Goal: Information Seeking & Learning: Learn about a topic

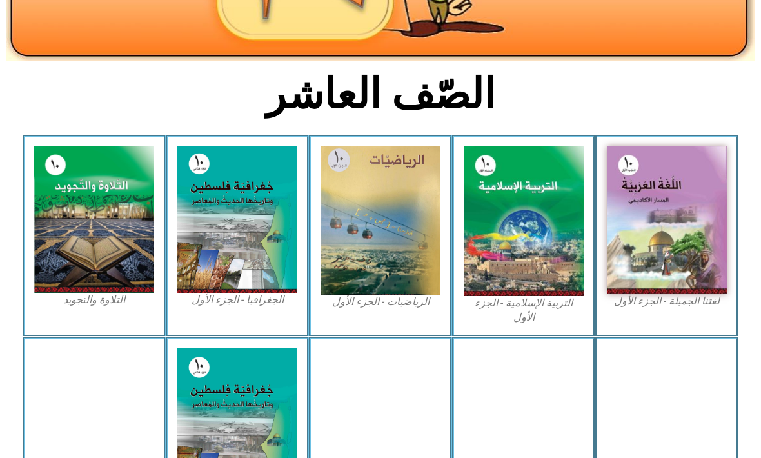
scroll to position [254, 0]
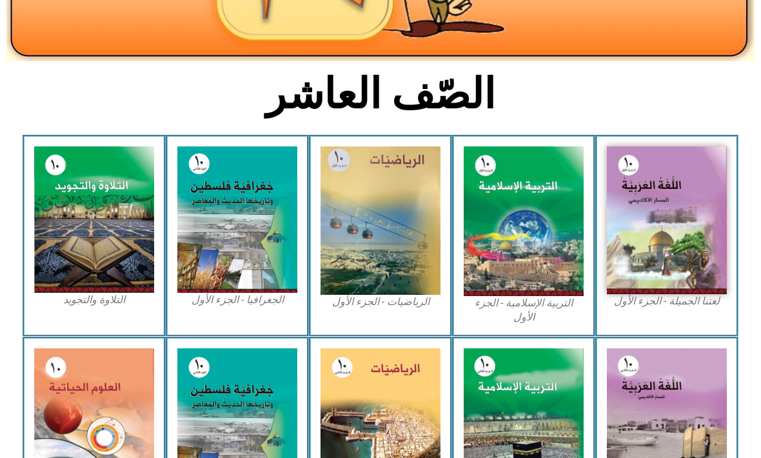
click at [680, 258] on img at bounding box center [667, 220] width 120 height 148
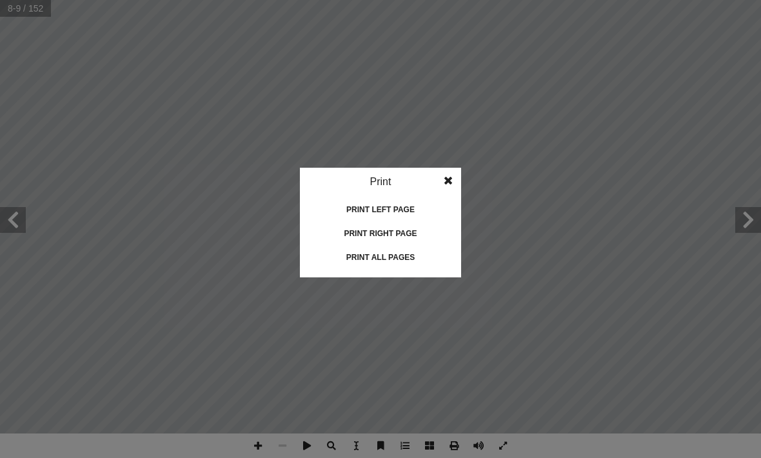
click at [410, 205] on div "Print left page" at bounding box center [380, 209] width 129 height 21
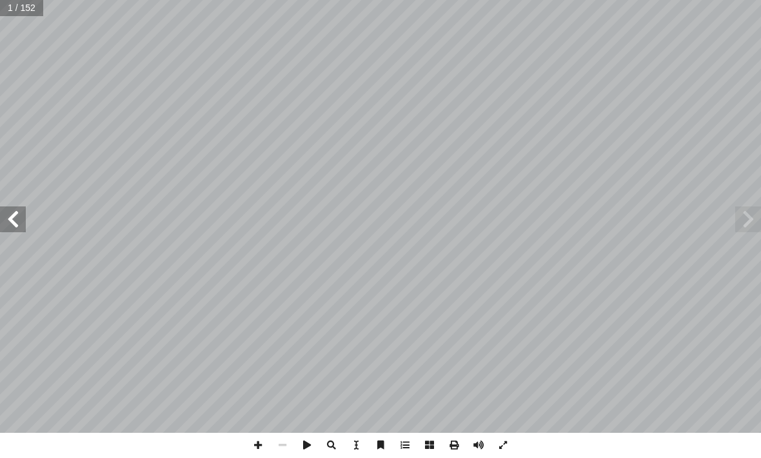
click at [740, 227] on span at bounding box center [749, 220] width 26 height 26
click at [17, 212] on span at bounding box center [13, 220] width 26 height 26
click at [16, 208] on span at bounding box center [13, 220] width 26 height 26
click at [19, 215] on span at bounding box center [13, 220] width 26 height 26
click at [17, 212] on span at bounding box center [13, 220] width 26 height 26
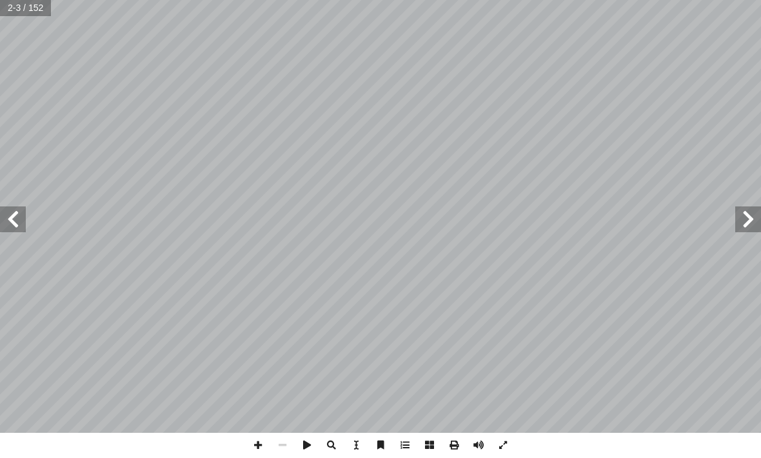
click at [22, 207] on span at bounding box center [13, 220] width 26 height 26
click at [743, 218] on span at bounding box center [749, 220] width 26 height 26
click at [745, 208] on span at bounding box center [749, 220] width 26 height 26
click at [742, 215] on span at bounding box center [749, 220] width 26 height 26
click at [741, 217] on span at bounding box center [749, 220] width 26 height 26
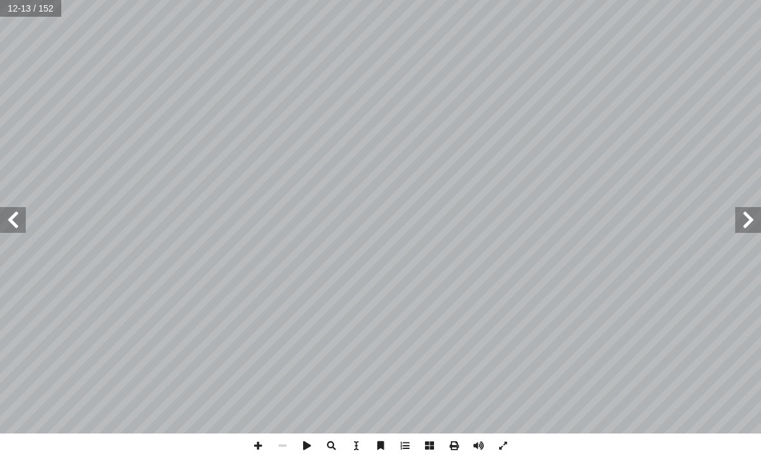
click at [740, 210] on span at bounding box center [749, 220] width 26 height 26
click at [743, 212] on span at bounding box center [749, 220] width 26 height 26
click at [746, 214] on span at bounding box center [749, 220] width 26 height 26
click at [745, 213] on span at bounding box center [749, 220] width 26 height 26
click at [743, 211] on span at bounding box center [749, 220] width 26 height 26
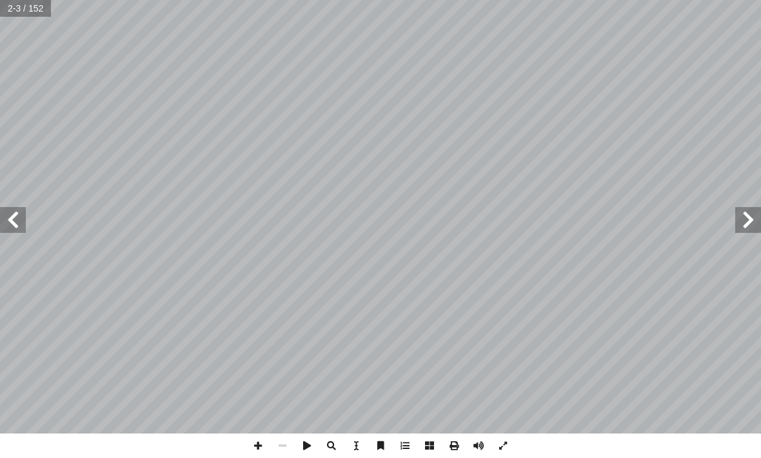
click at [18, 232] on span at bounding box center [13, 220] width 26 height 26
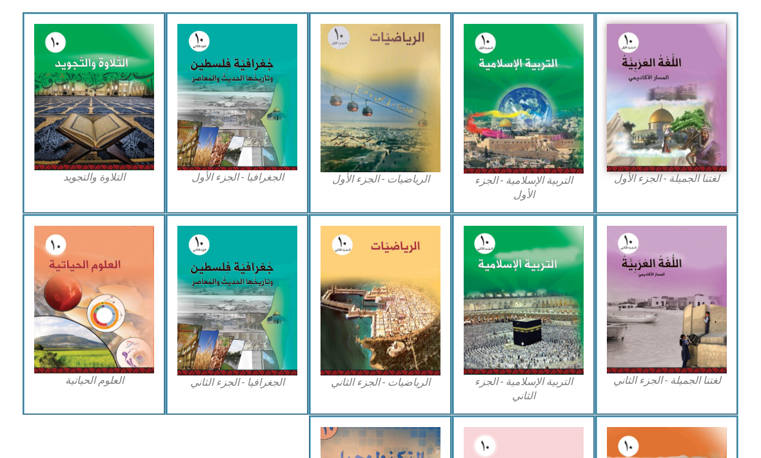
scroll to position [378, 0]
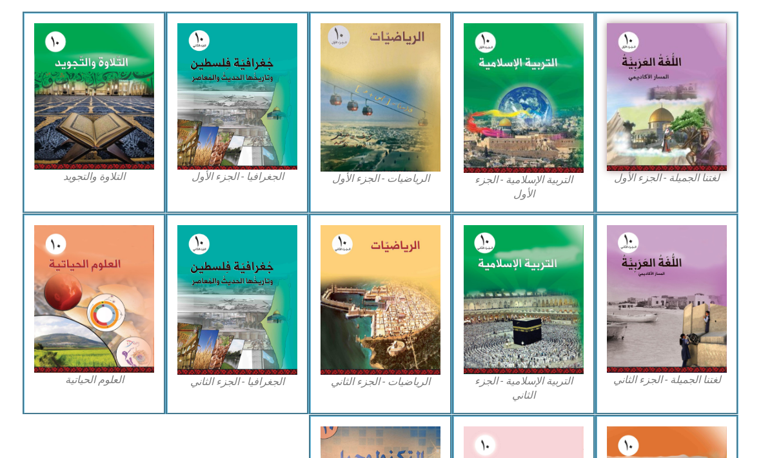
click at [692, 81] on img at bounding box center [667, 97] width 120 height 148
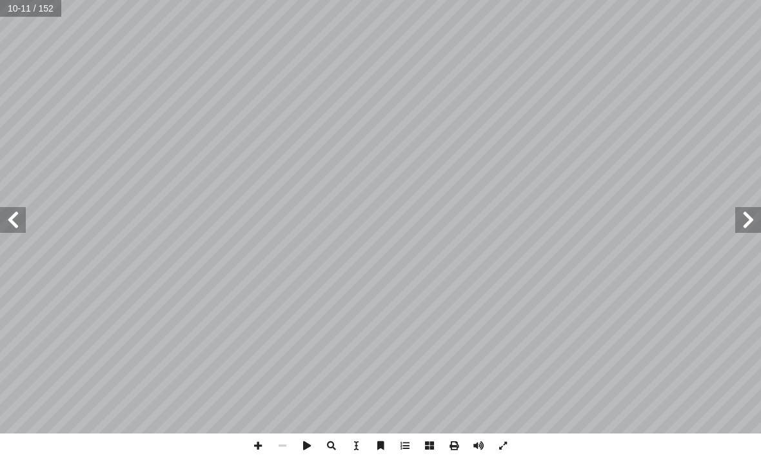
click at [752, 212] on span at bounding box center [749, 220] width 26 height 26
click at [743, 230] on span at bounding box center [749, 220] width 26 height 26
click at [738, 226] on span at bounding box center [749, 220] width 26 height 26
click at [740, 223] on span at bounding box center [749, 220] width 26 height 26
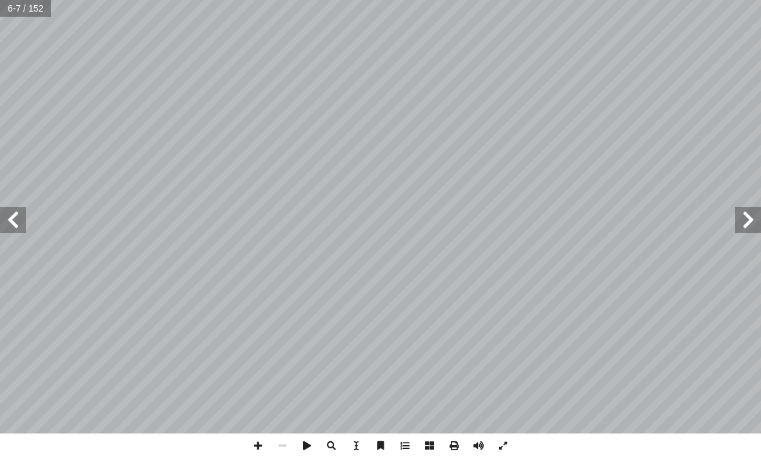
click at [743, 220] on span at bounding box center [749, 220] width 26 height 26
click at [743, 231] on span at bounding box center [749, 220] width 26 height 26
click at [744, 224] on span at bounding box center [749, 220] width 26 height 26
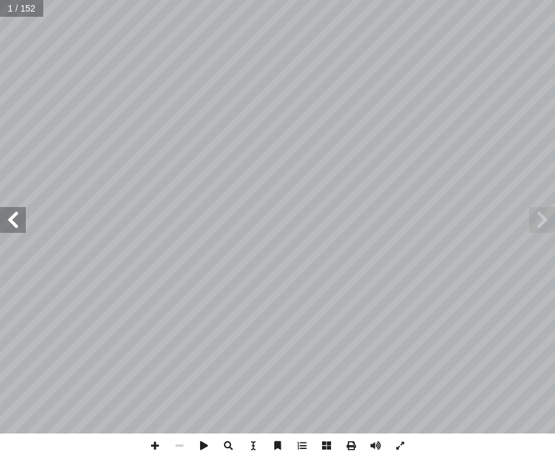
click at [543, 219] on span at bounding box center [542, 220] width 26 height 26
click at [541, 230] on span at bounding box center [542, 220] width 26 height 26
click at [534, 217] on span at bounding box center [542, 220] width 26 height 26
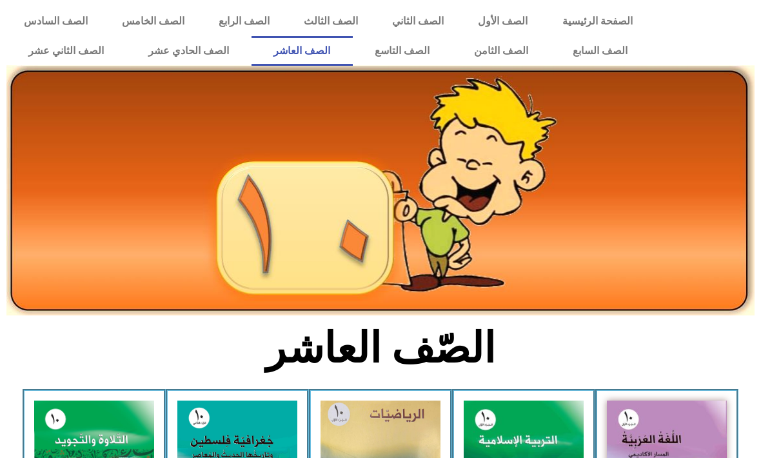
click at [334, 52] on link "الصف العاشر" at bounding box center [302, 51] width 101 height 30
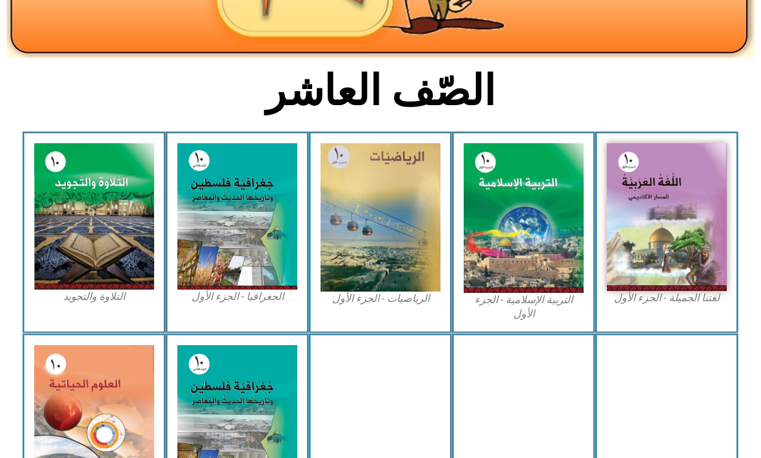
scroll to position [248, 0]
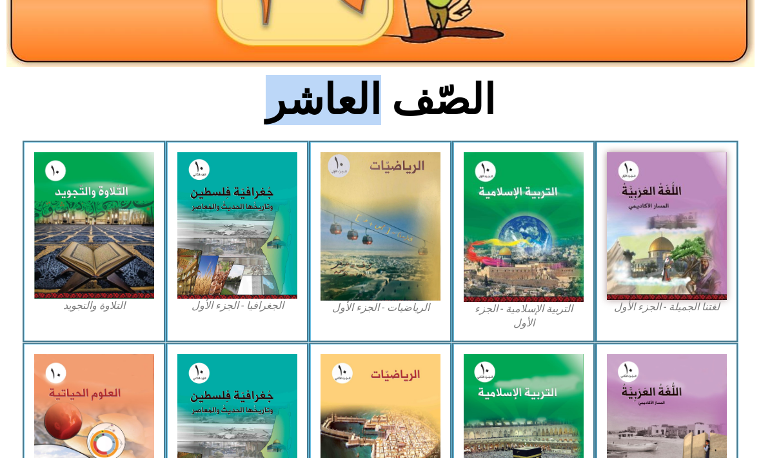
click at [690, 88] on section "الصّف العاشر" at bounding box center [380, 107] width 761 height 67
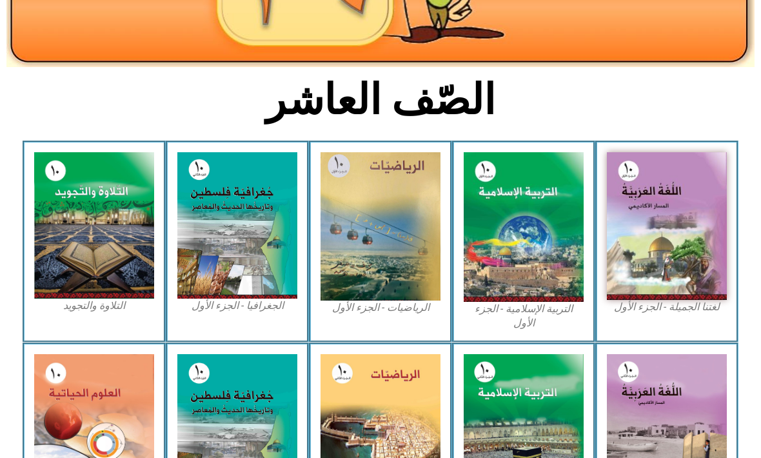
click at [651, 210] on img at bounding box center [667, 226] width 120 height 148
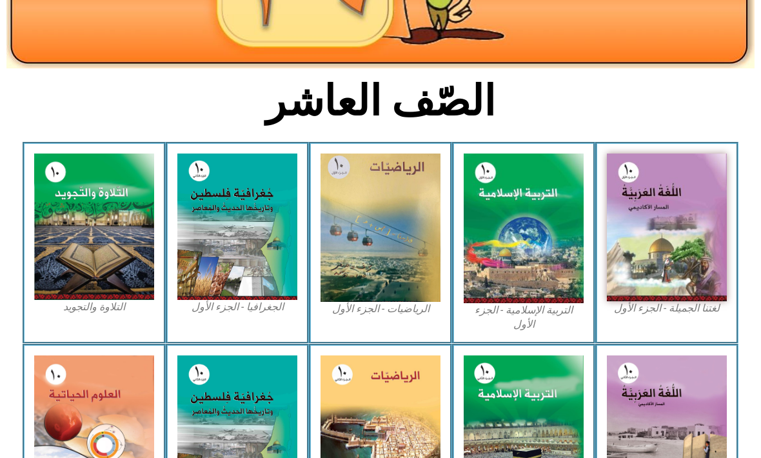
scroll to position [247, 0]
click at [545, 176] on img at bounding box center [524, 229] width 120 height 150
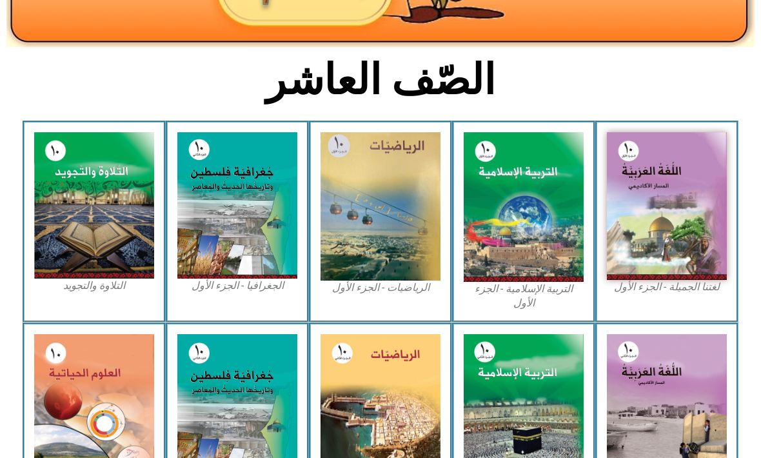
click at [555, 161] on img at bounding box center [524, 208] width 120 height 150
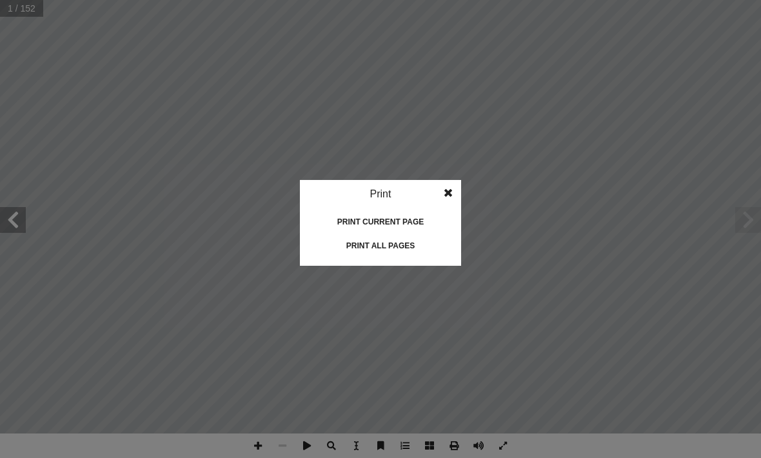
click at [358, 245] on div "Print all pages" at bounding box center [380, 246] width 129 height 21
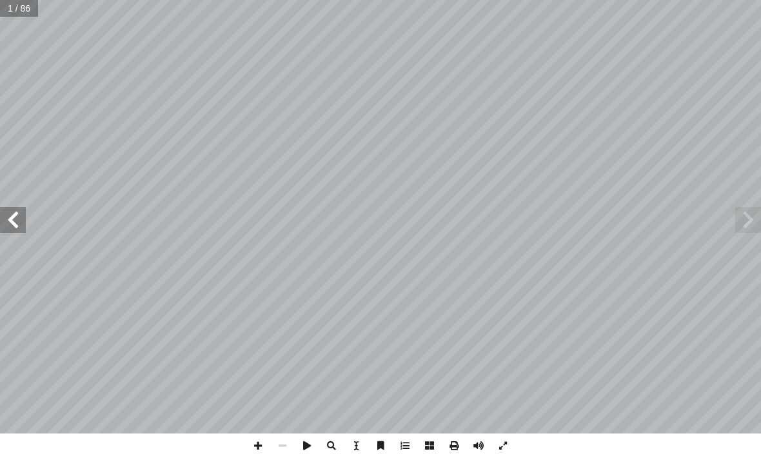
click at [28, 12] on input "text" at bounding box center [19, 8] width 39 height 17
click at [20, 15] on input "text" at bounding box center [19, 8] width 39 height 17
click at [17, 6] on input "text" at bounding box center [19, 8] width 39 height 17
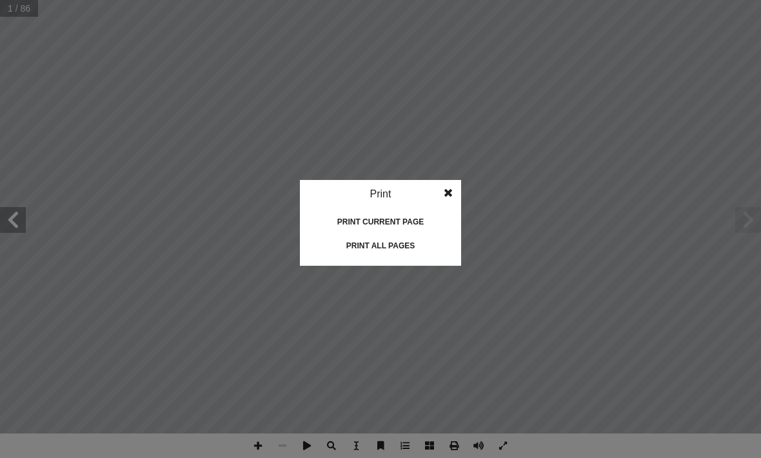
click at [399, 242] on div "Print all pages" at bounding box center [380, 246] width 129 height 21
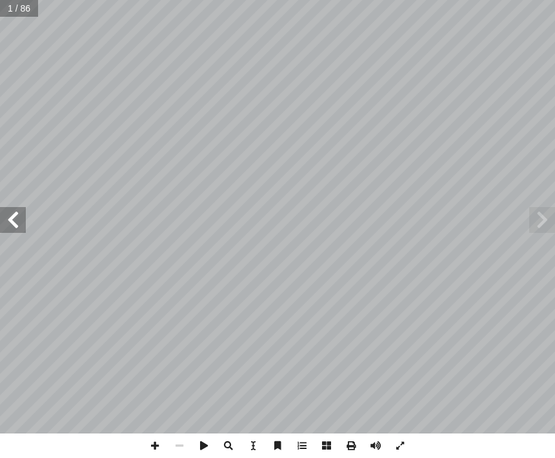
click at [541, 228] on span at bounding box center [542, 220] width 26 height 26
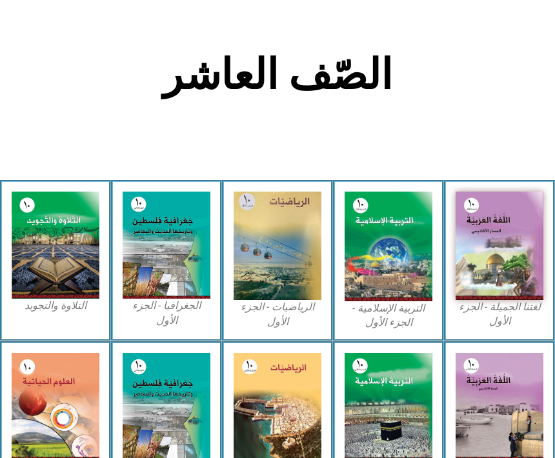
scroll to position [238, 0]
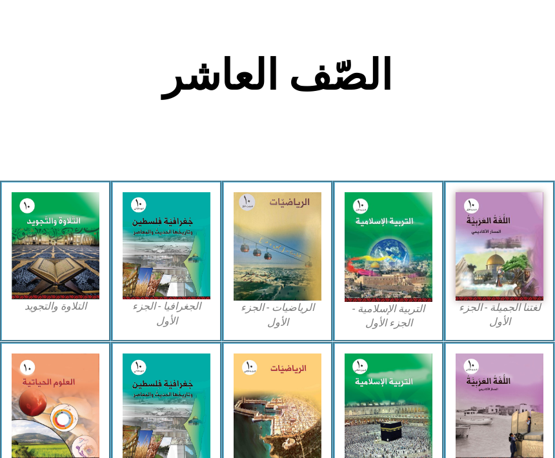
click at [295, 245] on img at bounding box center [278, 246] width 88 height 108
click at [303, 239] on img at bounding box center [278, 246] width 88 height 108
click at [158, 220] on img at bounding box center [167, 245] width 88 height 107
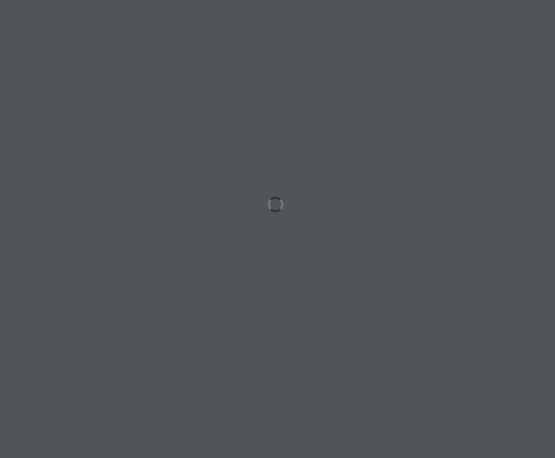
click at [488, 113] on div at bounding box center [277, 229] width 555 height 458
click at [478, 155] on div at bounding box center [277, 229] width 555 height 458
click at [298, 201] on div at bounding box center [277, 229] width 555 height 458
click at [261, 196] on div at bounding box center [277, 229] width 555 height 458
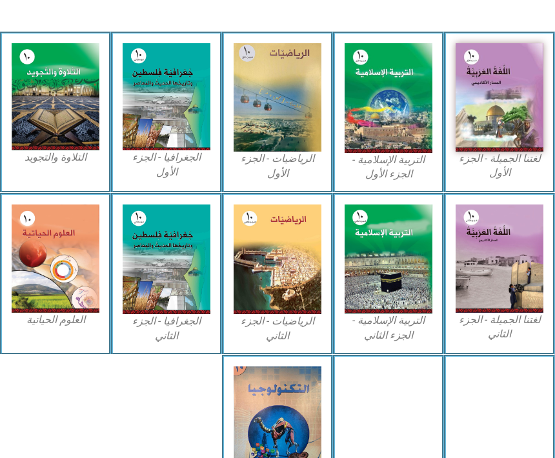
scroll to position [396, 0]
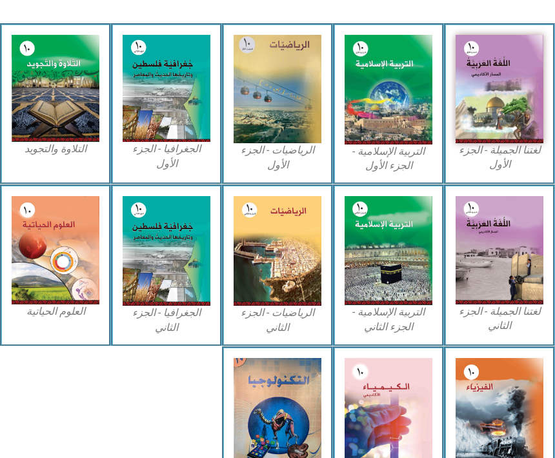
click at [287, 125] on img at bounding box center [278, 89] width 88 height 108
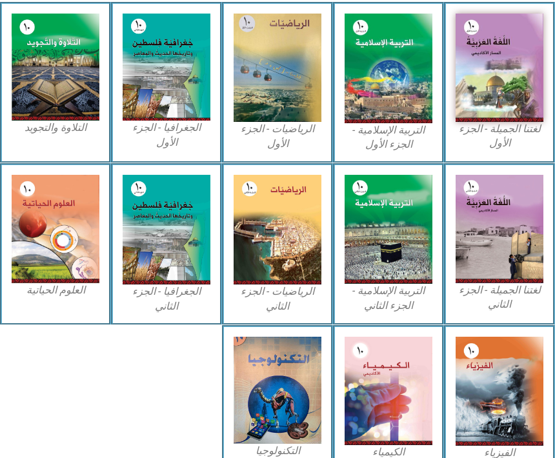
scroll to position [417, 0]
click at [312, 97] on img at bounding box center [278, 68] width 88 height 108
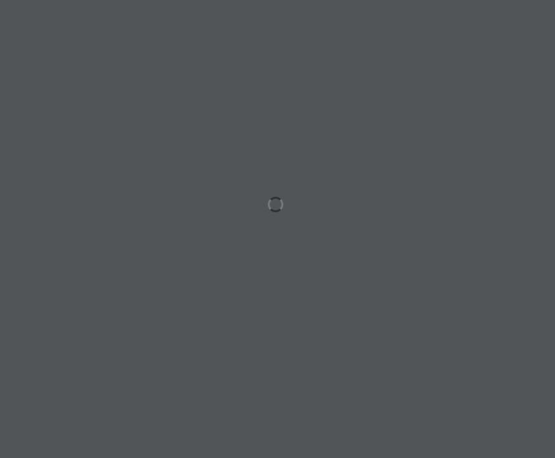
click at [285, 164] on div at bounding box center [277, 229] width 555 height 458
click at [281, 174] on div at bounding box center [277, 229] width 555 height 458
click at [213, 77] on div at bounding box center [277, 229] width 555 height 458
click at [171, 40] on div at bounding box center [277, 229] width 555 height 458
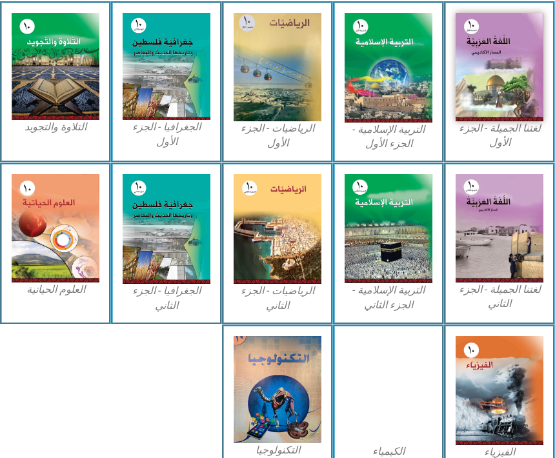
scroll to position [417, 0]
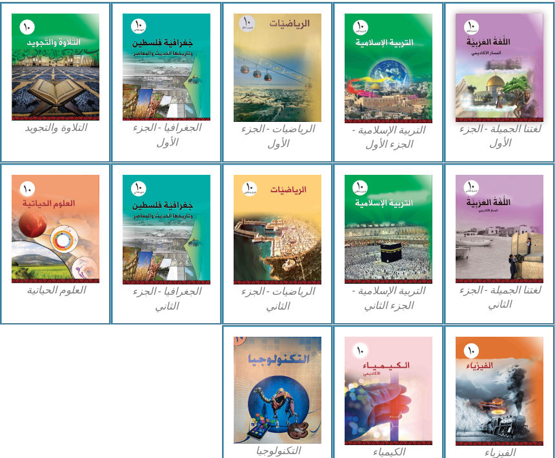
click at [285, 122] on img at bounding box center [278, 68] width 88 height 108
click at [291, 122] on img at bounding box center [278, 68] width 88 height 108
click at [64, 31] on img at bounding box center [56, 67] width 88 height 107
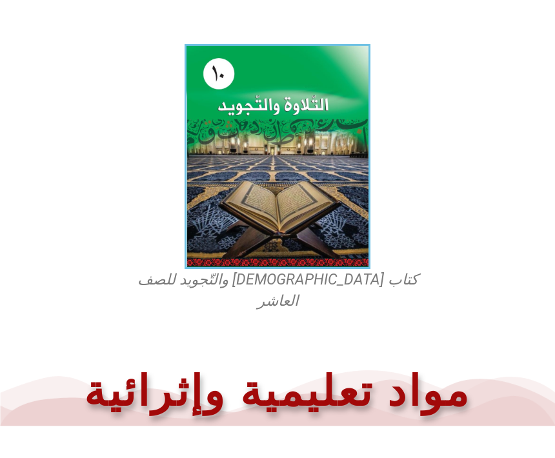
scroll to position [306, 0]
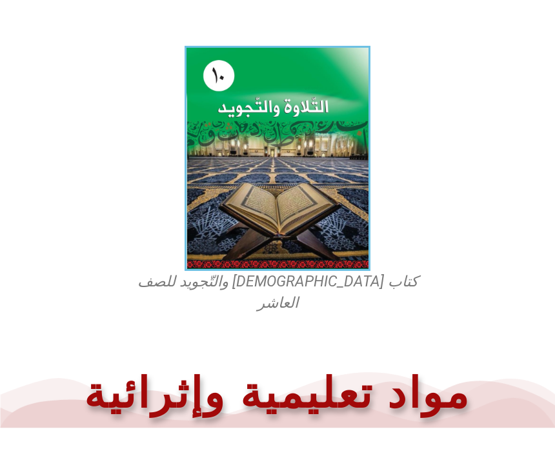
click at [335, 223] on img at bounding box center [278, 158] width 186 height 225
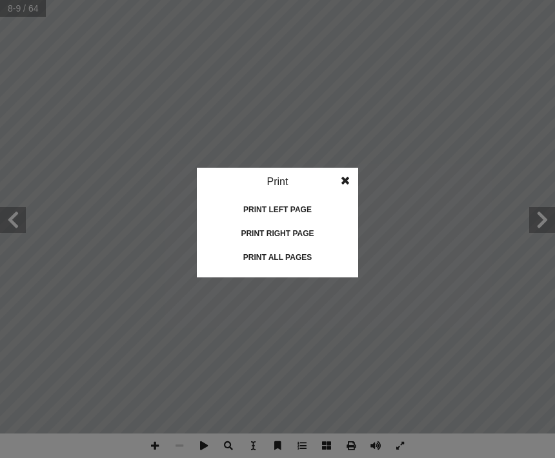
click at [265, 261] on div "Print all pages" at bounding box center [277, 257] width 129 height 21
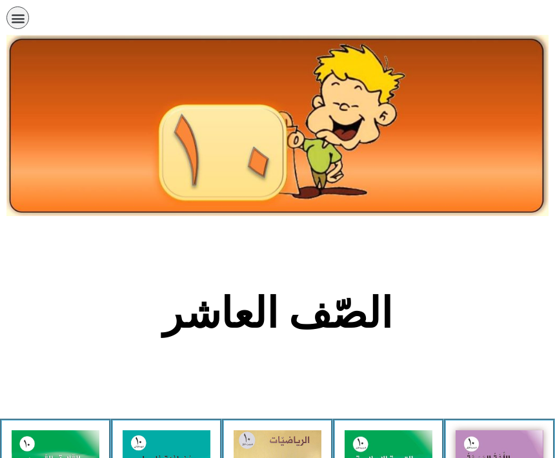
scroll to position [417, 0]
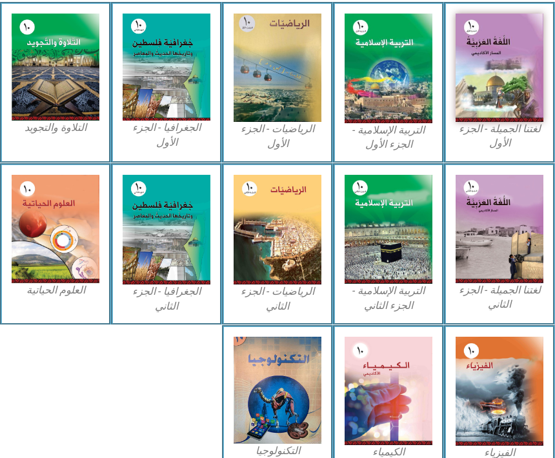
click at [161, 120] on img at bounding box center [167, 67] width 88 height 107
click at [161, 101] on img at bounding box center [167, 67] width 88 height 107
click at [53, 208] on img at bounding box center [56, 229] width 88 height 108
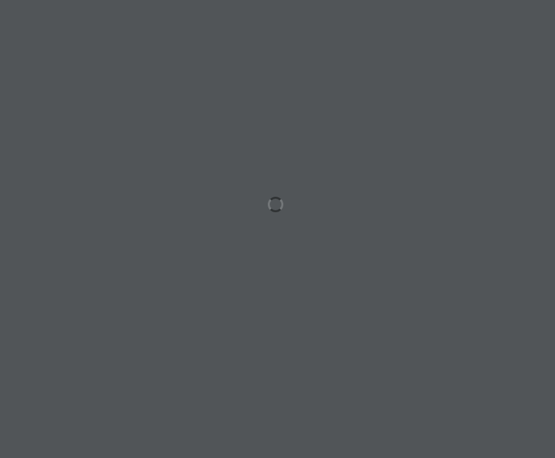
click at [285, 172] on div at bounding box center [277, 229] width 555 height 458
click at [268, 187] on div at bounding box center [277, 229] width 555 height 458
click at [267, 201] on div at bounding box center [277, 229] width 555 height 458
click at [265, 194] on div at bounding box center [277, 229] width 555 height 458
click at [156, 267] on div at bounding box center [277, 229] width 555 height 458
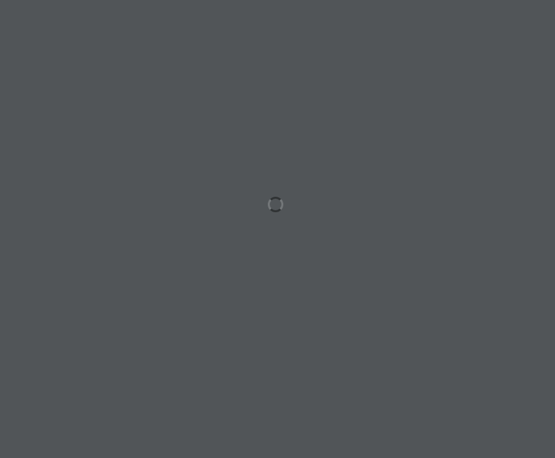
click at [153, 261] on div at bounding box center [277, 229] width 555 height 458
click at [260, 194] on div at bounding box center [277, 229] width 555 height 458
click at [278, 199] on div at bounding box center [277, 229] width 555 height 458
click at [508, 70] on div at bounding box center [277, 229] width 555 height 458
click at [278, 190] on div at bounding box center [277, 229] width 555 height 458
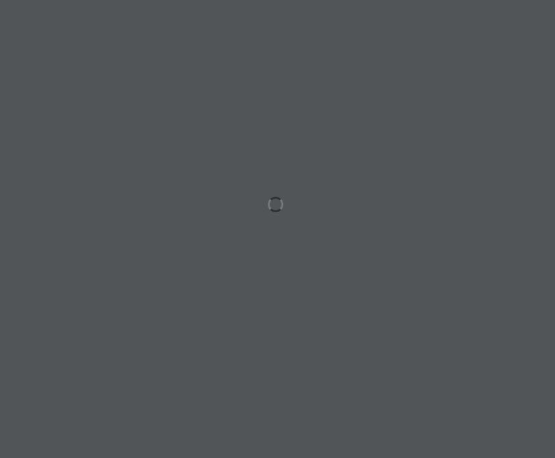
click at [296, 214] on div at bounding box center [277, 229] width 555 height 458
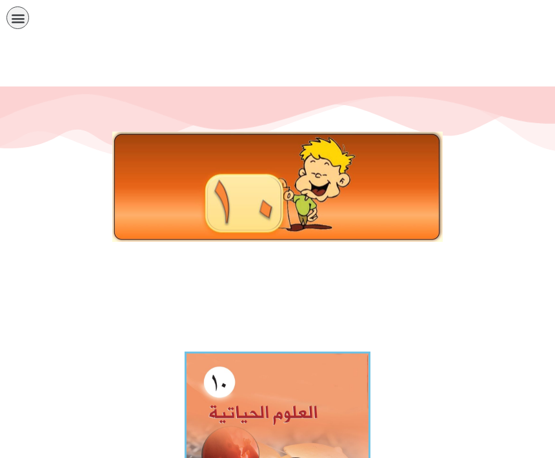
click at [21, 21] on icon "כפתור פתיחת תפריט" at bounding box center [18, 18] width 14 height 14
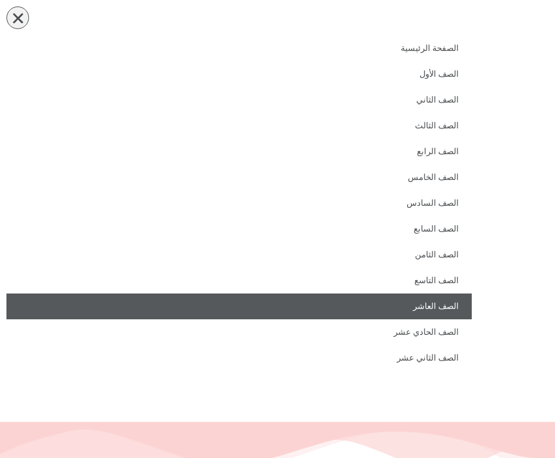
click at [447, 310] on link "الصف العاشر" at bounding box center [238, 307] width 465 height 26
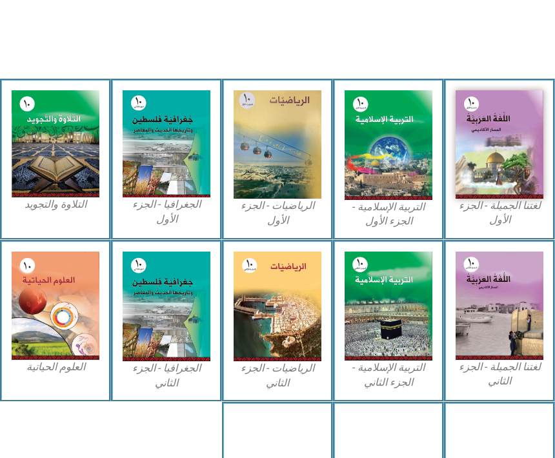
scroll to position [340, 0]
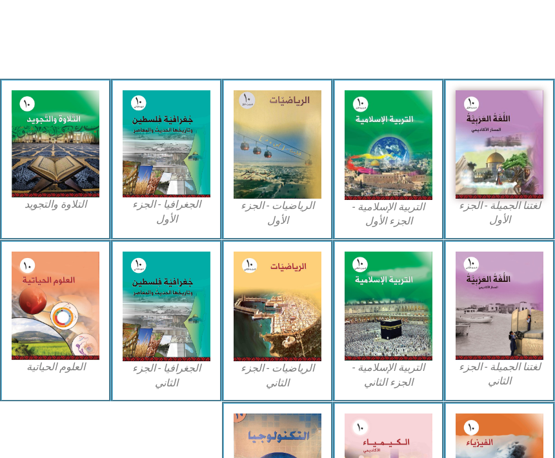
click at [66, 267] on img at bounding box center [56, 306] width 88 height 108
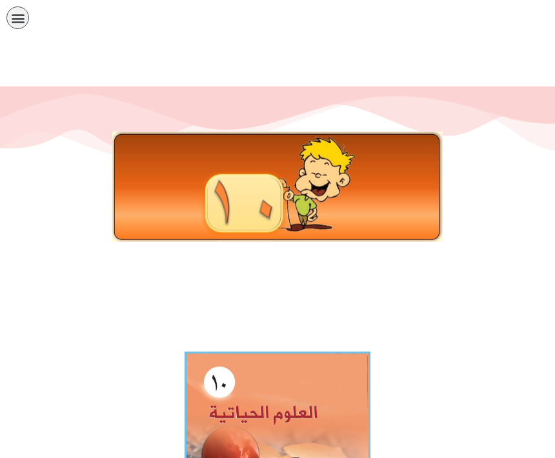
click at [115, 101] on div at bounding box center [277, 216] width 555 height 258
click at [8, 21] on div "תפריט" at bounding box center [17, 17] width 23 height 23
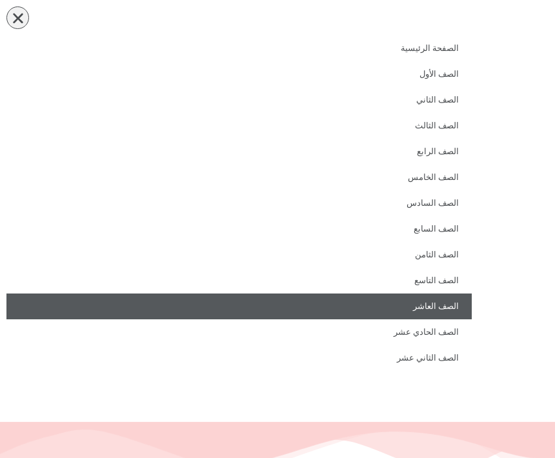
click at [445, 299] on link "الصف العاشر" at bounding box center [238, 307] width 465 height 26
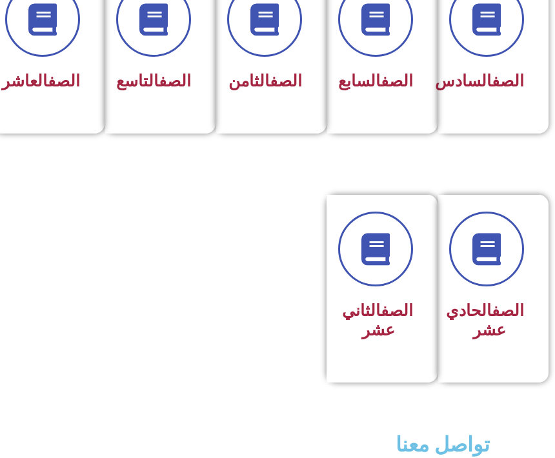
scroll to position [663, 0]
click at [48, 81] on link "الصف" at bounding box center [64, 81] width 32 height 19
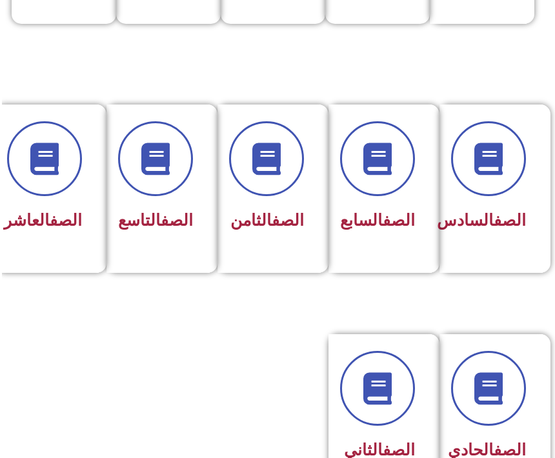
scroll to position [523, -2]
click at [60, 139] on span at bounding box center [44, 158] width 75 height 75
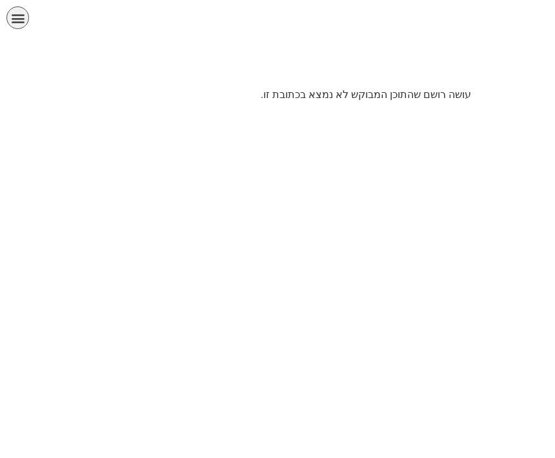
click at [23, 16] on icon "כפתור פתיחת תפריט" at bounding box center [18, 18] width 14 height 14
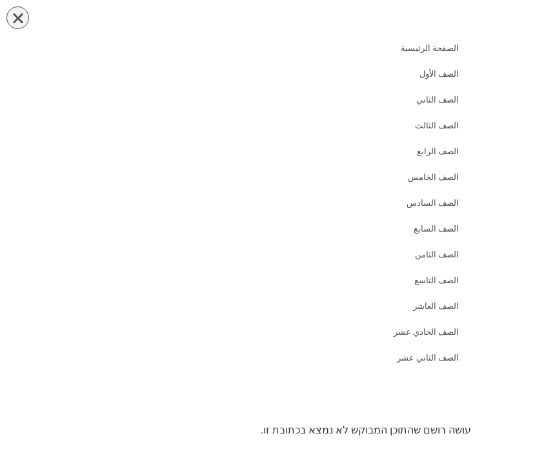
click at [505, 178] on div at bounding box center [516, 189] width 77 height 378
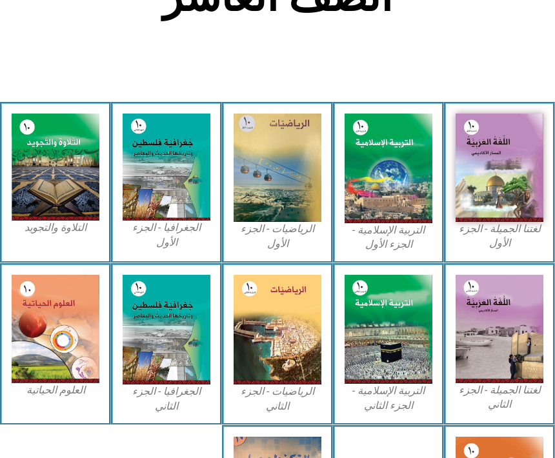
scroll to position [317, 0]
click at [70, 284] on img at bounding box center [56, 329] width 88 height 108
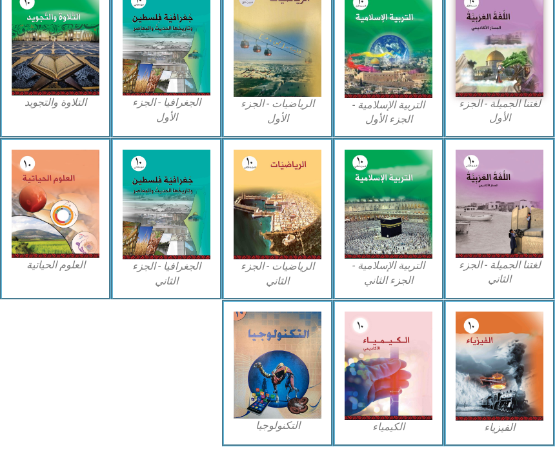
scroll to position [441, 0]
click at [503, 339] on img at bounding box center [500, 366] width 88 height 108
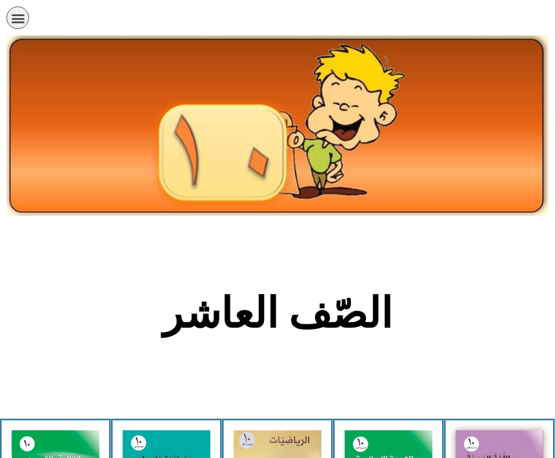
click at [28, 19] on div "תפריט" at bounding box center [17, 17] width 23 height 23
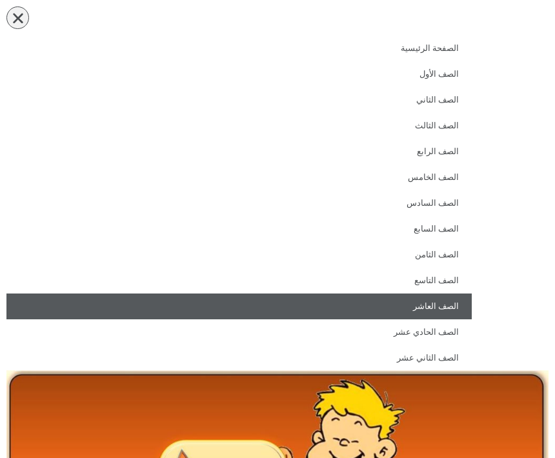
click at [28, 13] on div "תפריט" at bounding box center [17, 17] width 23 height 23
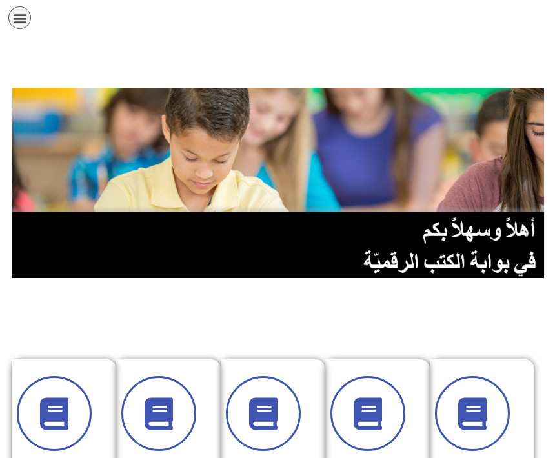
scroll to position [0, -2]
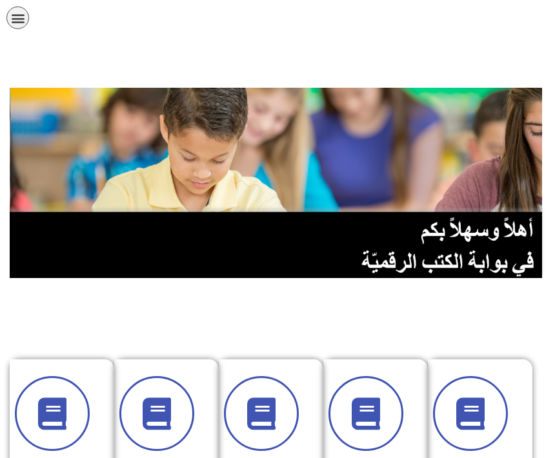
scroll to position [0, -15]
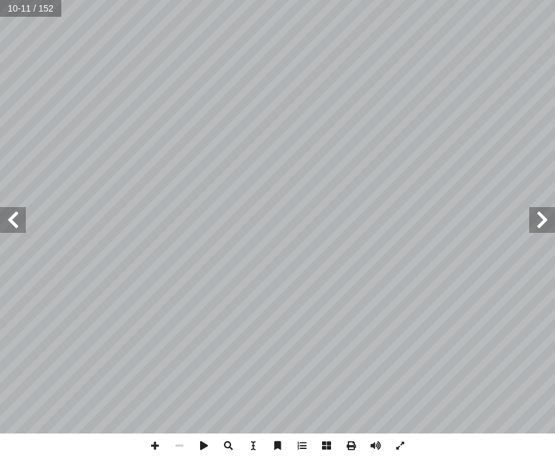
click at [33, 6] on input "text" at bounding box center [31, 8] width 62 height 17
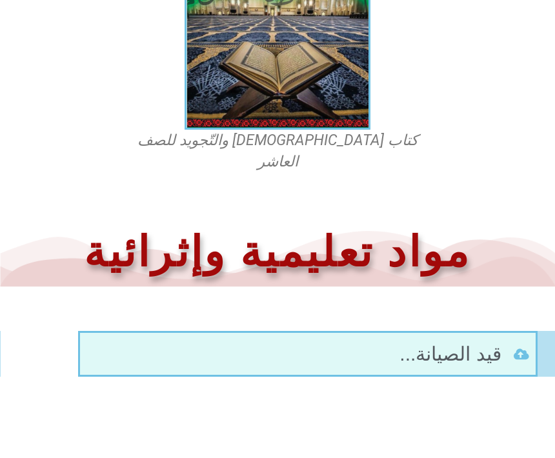
scroll to position [412, 0]
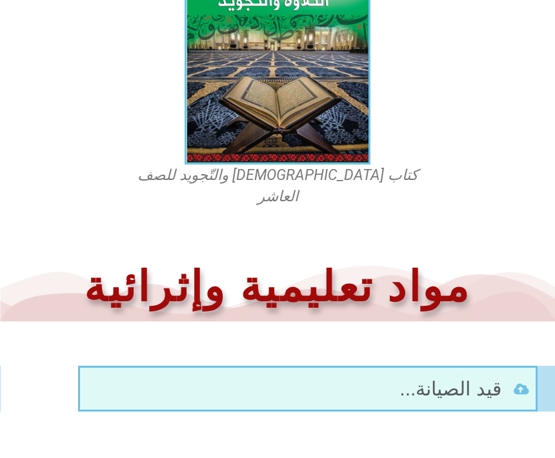
click at [521, 379] on li "قيد الصيانة..." at bounding box center [307, 389] width 443 height 29
click at [510, 375] on li "قيد الصيانة..." at bounding box center [307, 389] width 443 height 29
click at [514, 383] on icon at bounding box center [521, 389] width 15 height 12
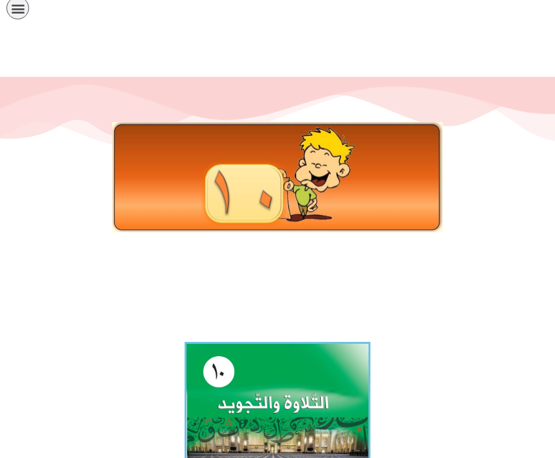
scroll to position [0, 0]
